Goal: Task Accomplishment & Management: Manage account settings

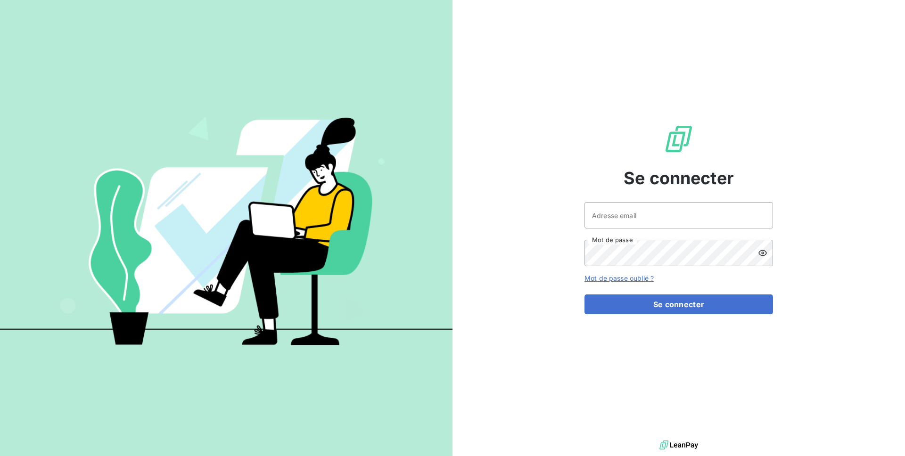
click at [611, 233] on div "Adresse email Mot de passe" at bounding box center [679, 234] width 189 height 64
click at [617, 222] on input "Adresse email" at bounding box center [679, 215] width 189 height 26
type input "admin@kiloutou"
click at [585, 295] on button "Se connecter" at bounding box center [679, 305] width 189 height 20
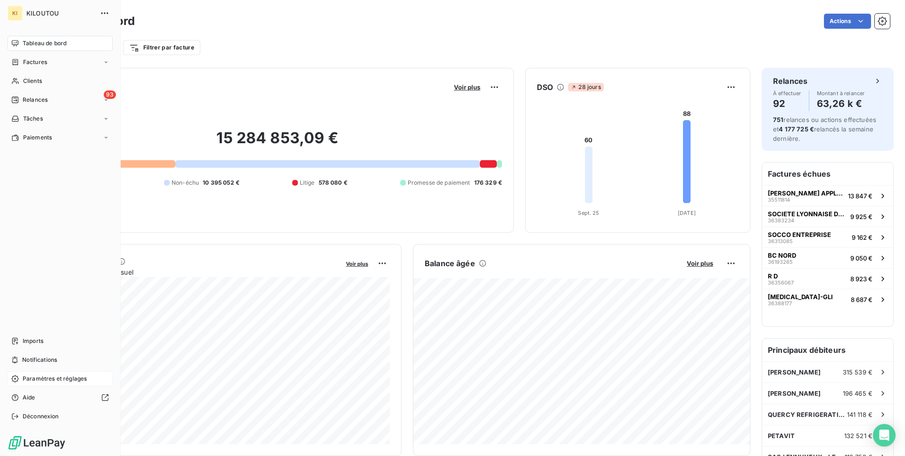
click at [23, 385] on div "Paramètres et réglages" at bounding box center [60, 379] width 105 height 15
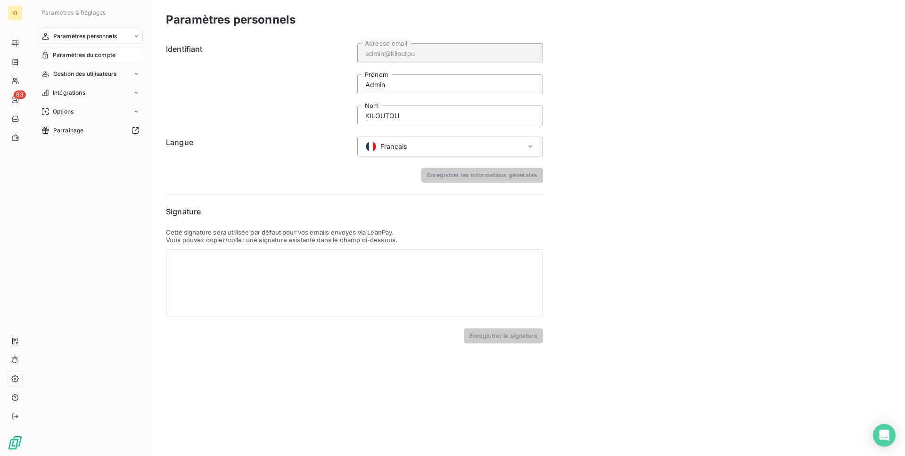
click at [112, 56] on span "Paramètres du compte" at bounding box center [84, 55] width 63 height 8
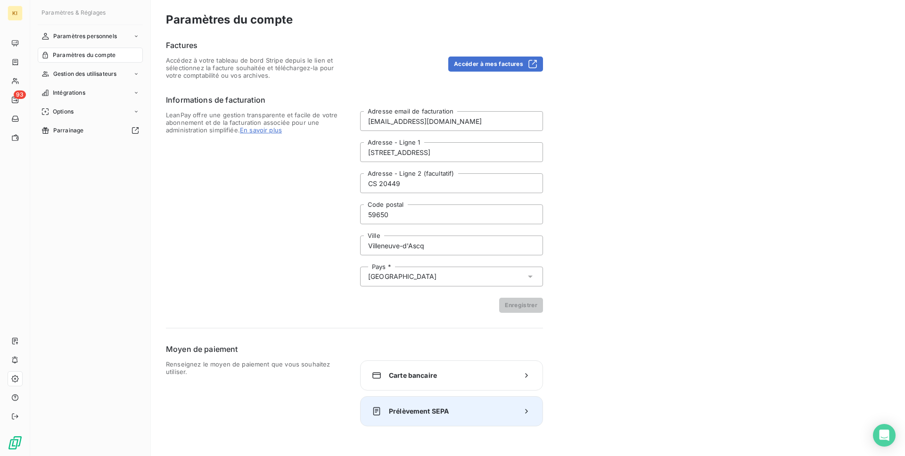
click at [388, 423] on div "Prélèvement SEPA" at bounding box center [451, 412] width 183 height 30
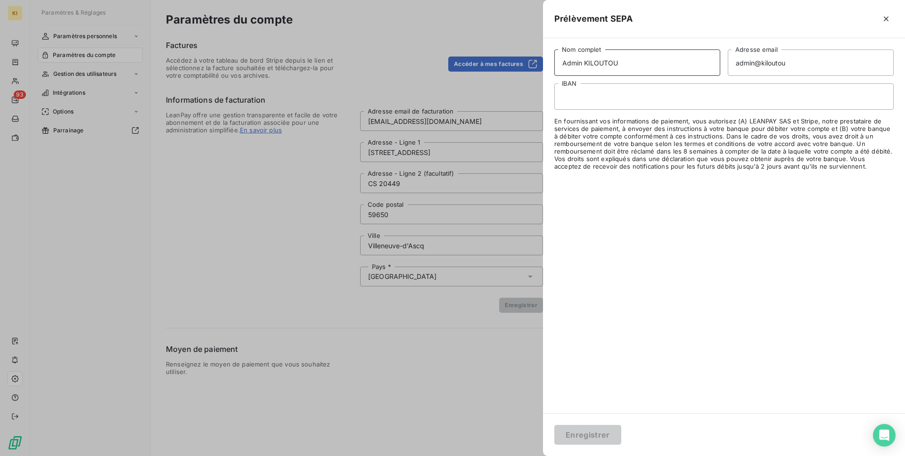
click at [577, 57] on input "Admin KILOUTOU" at bounding box center [638, 63] width 166 height 26
type input "KILOUTOU"
click at [739, 71] on input "admin@kiloutou" at bounding box center [811, 63] width 166 height 26
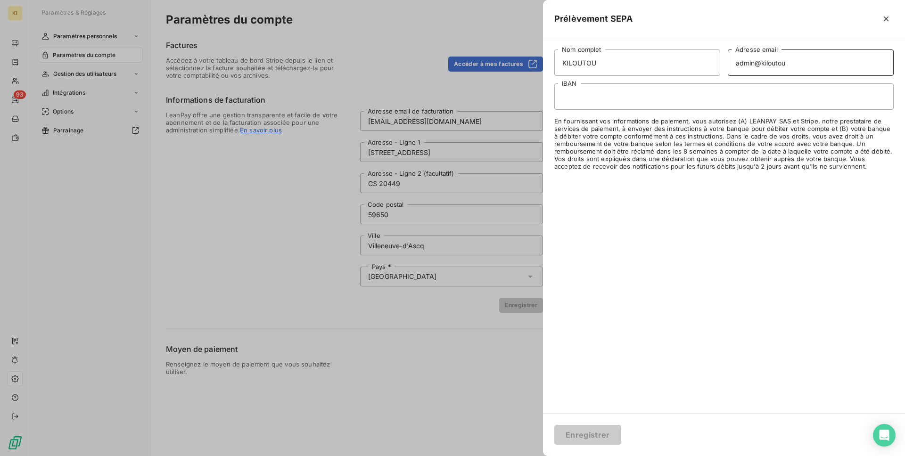
click at [739, 71] on input "admin@kiloutou" at bounding box center [811, 63] width 166 height 26
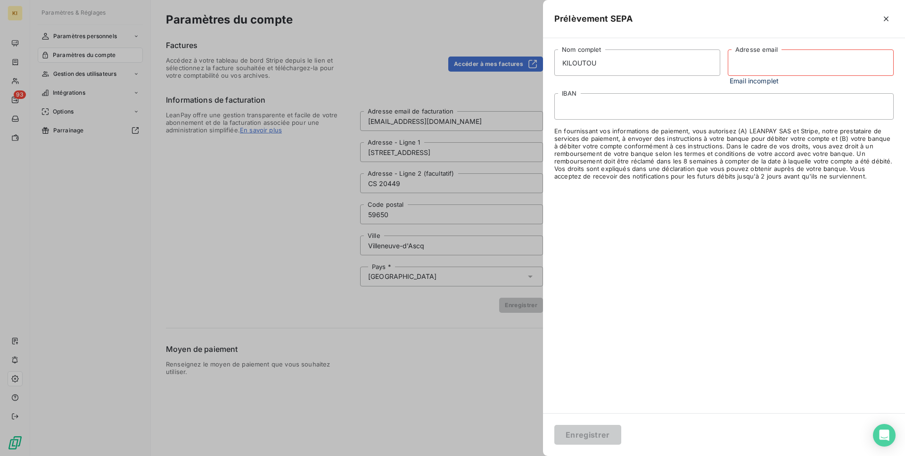
paste input "[EMAIL_ADDRESS][DOMAIN_NAME]"
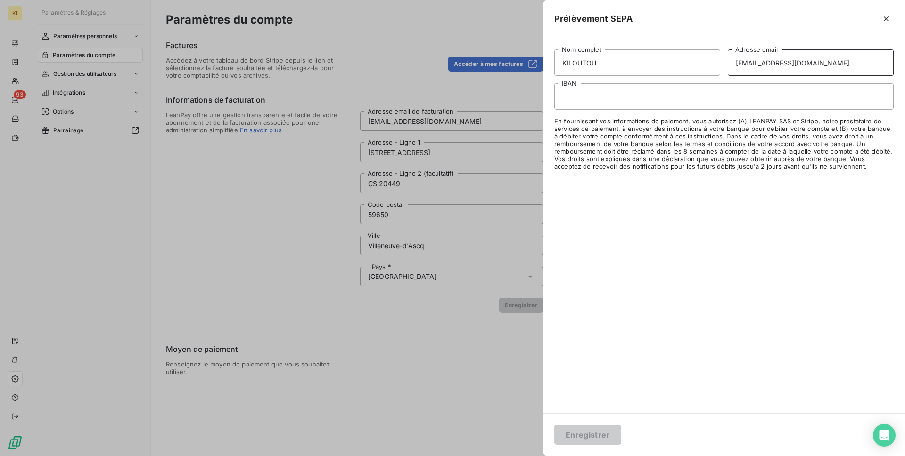
type input "[EMAIL_ADDRESS][DOMAIN_NAME]"
click at [652, 102] on div at bounding box center [724, 96] width 339 height 26
click at [589, 432] on button "Enregistrer" at bounding box center [588, 435] width 67 height 20
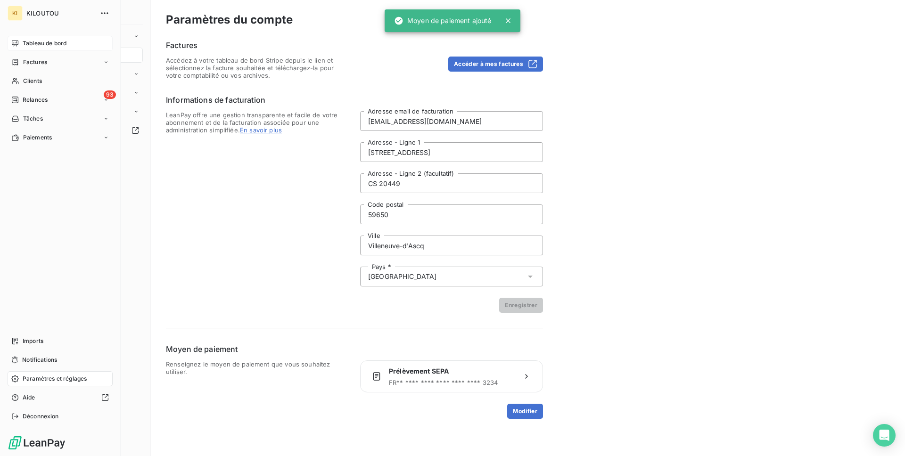
click at [20, 47] on div "Tableau de bord" at bounding box center [60, 43] width 105 height 15
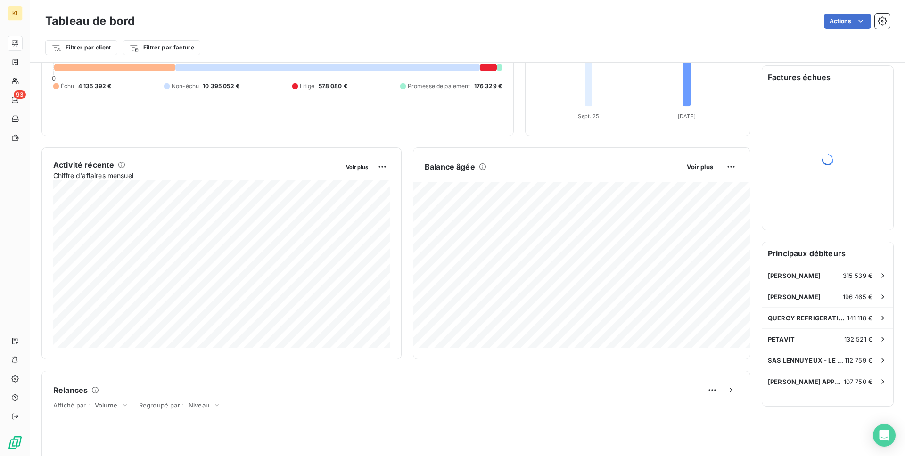
scroll to position [350, 0]
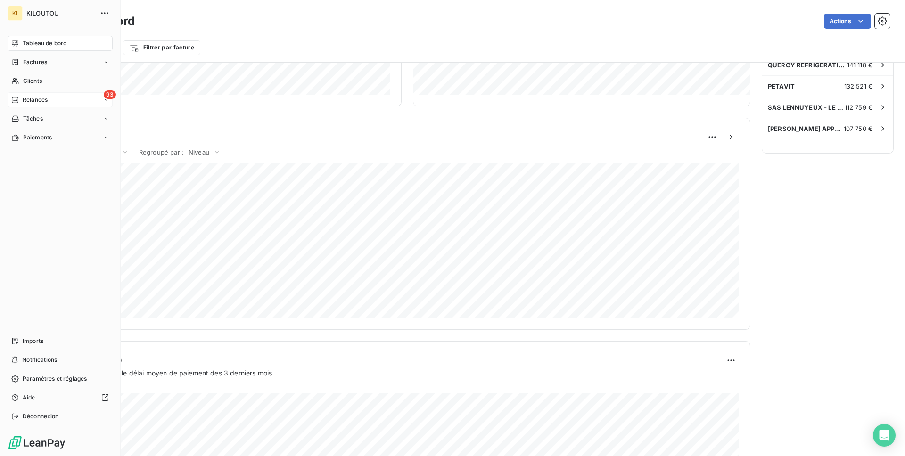
click at [40, 99] on span "Relances" at bounding box center [35, 100] width 25 height 8
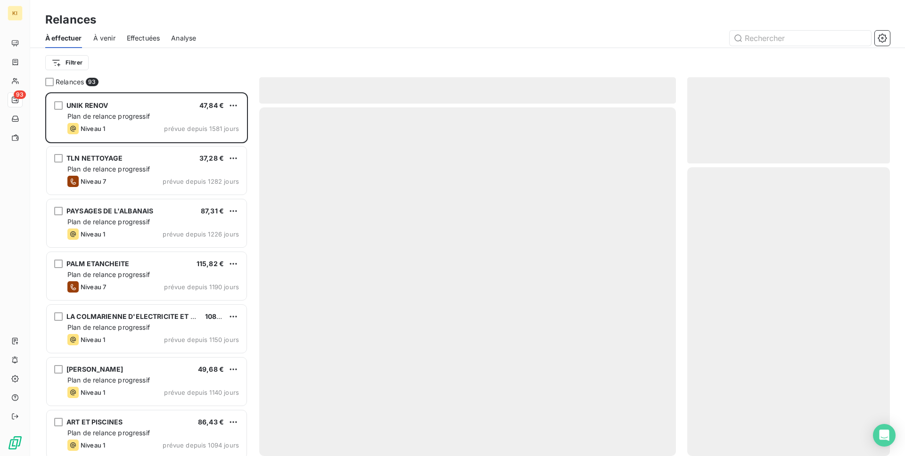
scroll to position [364, 203]
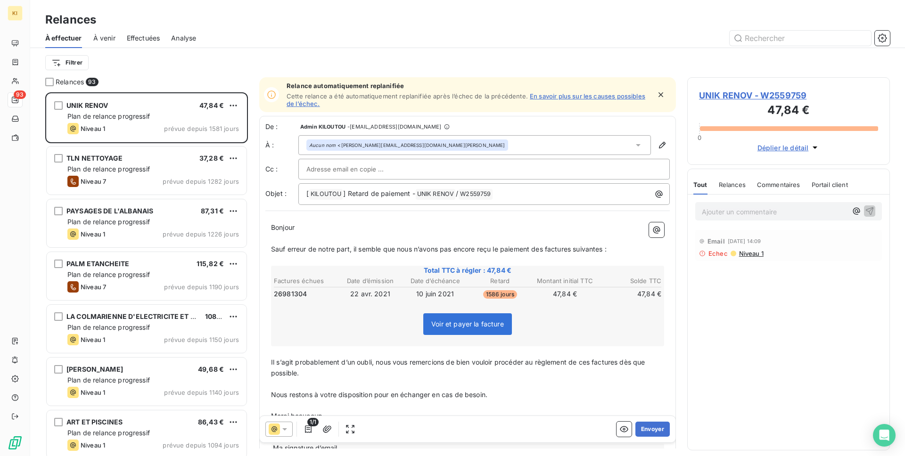
click at [135, 29] on div "Effectuées" at bounding box center [143, 38] width 33 height 20
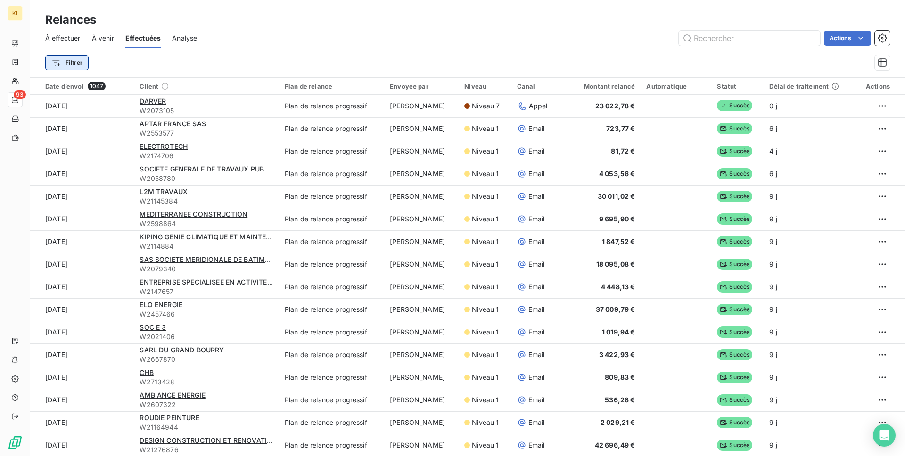
click at [65, 55] on html "KI 93 Relances À effectuer À venir Effectuées Analyse Actions Filtrer Date d’en…" at bounding box center [452, 228] width 905 height 456
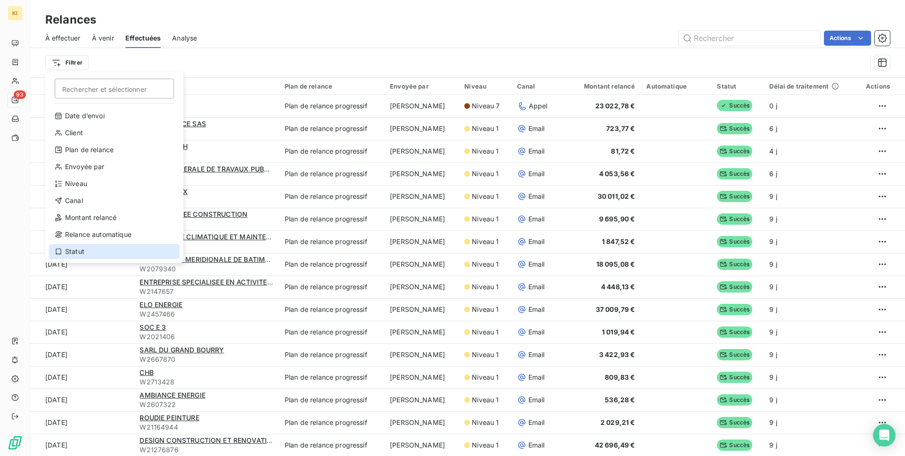
click at [104, 252] on div "Statut" at bounding box center [114, 251] width 131 height 15
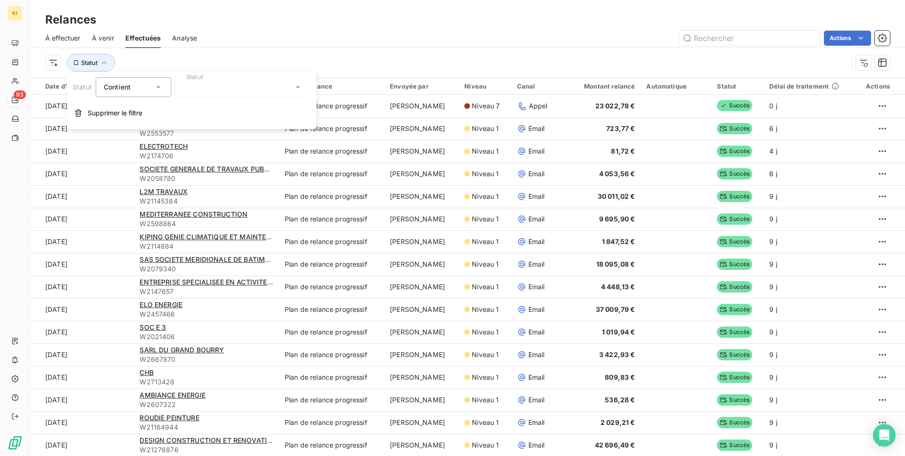
click at [140, 91] on div "Contient" at bounding box center [129, 87] width 50 height 13
click at [130, 127] on span "Ne contient pas" at bounding box center [140, 126] width 51 height 8
click at [233, 80] on div at bounding box center [243, 87] width 136 height 20
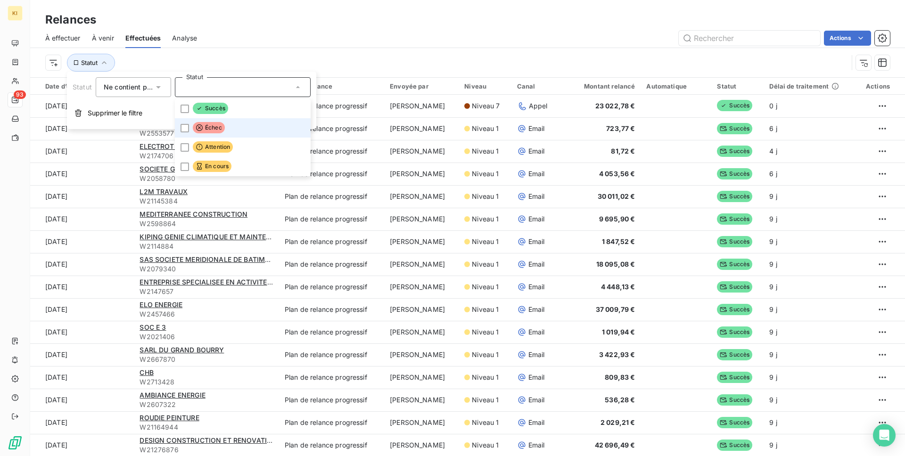
click at [220, 127] on span "Échec" at bounding box center [209, 127] width 32 height 11
click at [302, 25] on div "Relances" at bounding box center [467, 19] width 875 height 17
